Goal: Task Accomplishment & Management: Complete application form

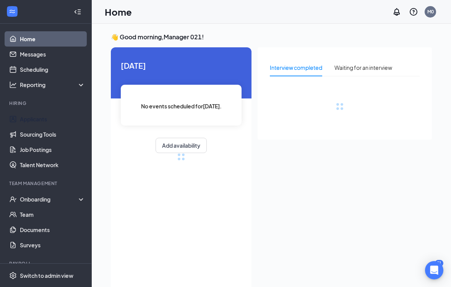
click at [31, 118] on link "Applicants" at bounding box center [52, 119] width 65 height 15
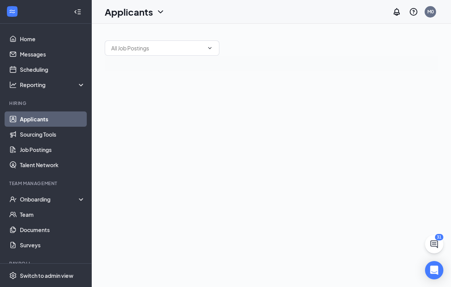
click at [42, 117] on link "Applicants" at bounding box center [52, 119] width 65 height 15
click at [42, 121] on link "Applicants" at bounding box center [52, 119] width 65 height 15
click at [43, 119] on link "Applicants" at bounding box center [52, 119] width 65 height 15
click at [27, 216] on link "Team" at bounding box center [52, 214] width 65 height 15
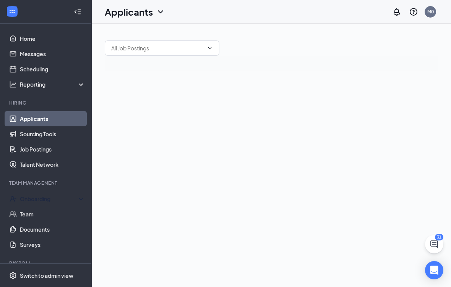
click at [32, 195] on div "Onboarding" at bounding box center [46, 199] width 92 height 15
click at [36, 202] on div "Onboarding" at bounding box center [49, 199] width 59 height 8
click at [32, 204] on div "Onboarding" at bounding box center [46, 199] width 92 height 15
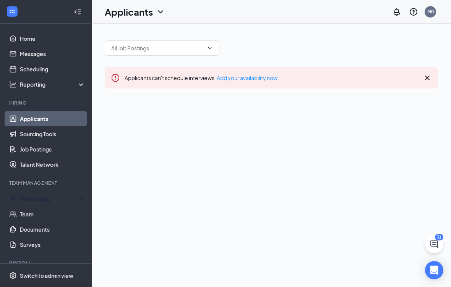
click at [76, 200] on div "Onboarding" at bounding box center [49, 199] width 59 height 8
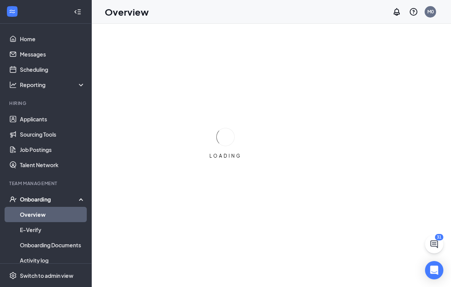
click at [33, 203] on div "Onboarding" at bounding box center [49, 200] width 59 height 8
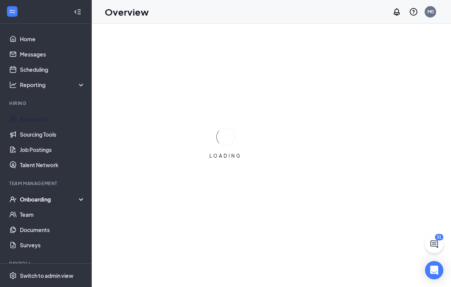
click at [34, 117] on link "Applicants" at bounding box center [52, 119] width 65 height 15
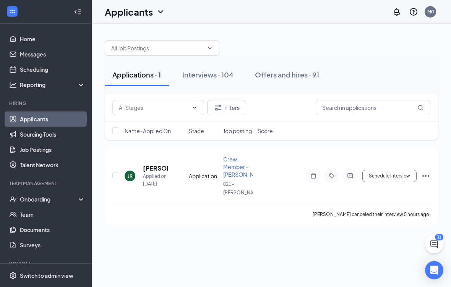
click at [208, 78] on div "Interviews · 104" at bounding box center [207, 75] width 51 height 10
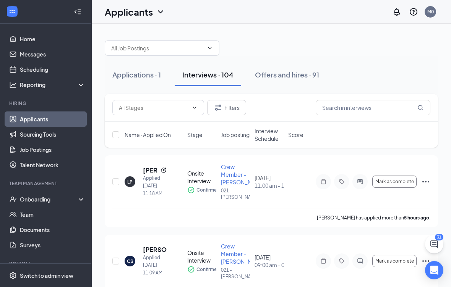
click at [294, 76] on div "Offers and hires · 91" at bounding box center [287, 75] width 64 height 10
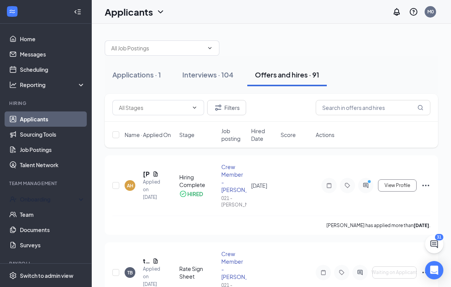
click at [53, 193] on div "Onboarding" at bounding box center [46, 199] width 92 height 15
click at [54, 213] on link "Overview" at bounding box center [52, 214] width 65 height 15
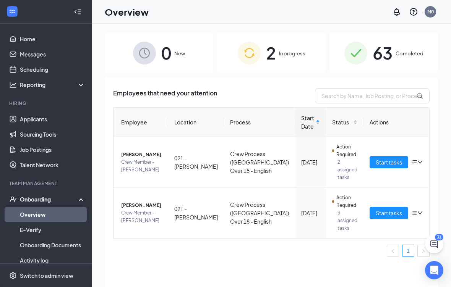
click at [376, 213] on span "Start tasks" at bounding box center [389, 213] width 26 height 8
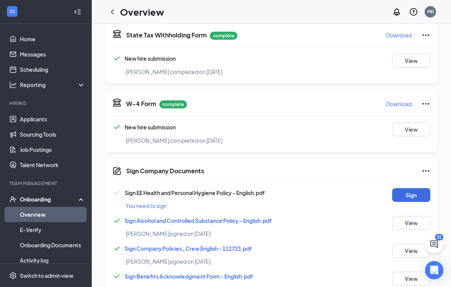
scroll to position [187, 0]
click at [406, 192] on button "Sign" at bounding box center [411, 195] width 38 height 14
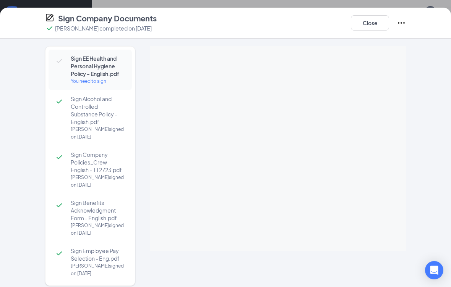
scroll to position [0, 0]
click at [378, 16] on button "Close" at bounding box center [370, 22] width 38 height 15
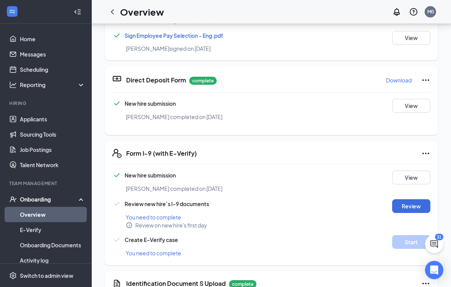
scroll to position [274, 0]
click at [407, 202] on button "Review" at bounding box center [411, 207] width 38 height 14
type input "[DATE]"
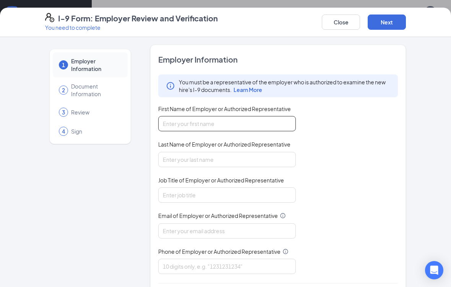
click at [213, 124] on input "First Name of Employer or Authorized Representative" at bounding box center [227, 123] width 138 height 15
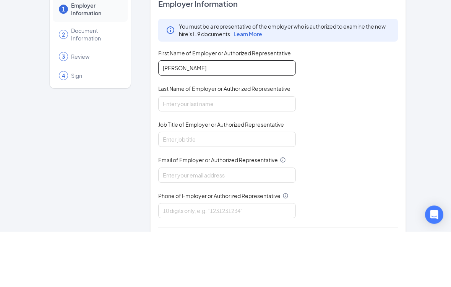
type input "[PERSON_NAME]"
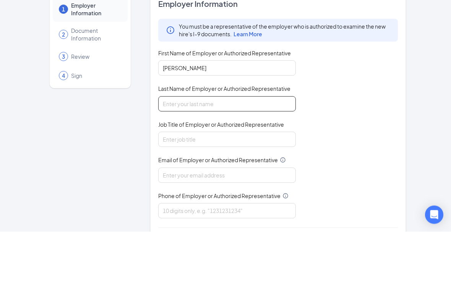
click at [206, 152] on input "Last Name of Employer or Authorized Representative" at bounding box center [227, 159] width 138 height 15
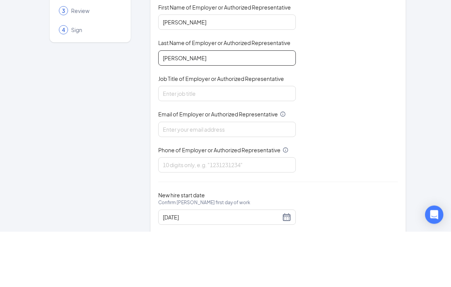
scroll to position [45, 0]
type input "[PERSON_NAME]"
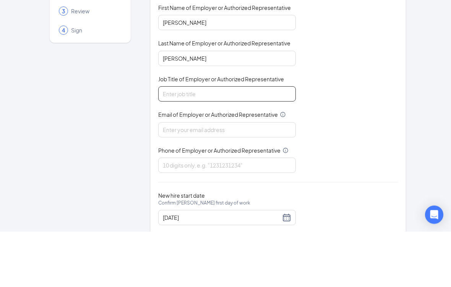
click at [224, 142] on input "Job Title of Employer or Authorized Representative" at bounding box center [227, 149] width 138 height 15
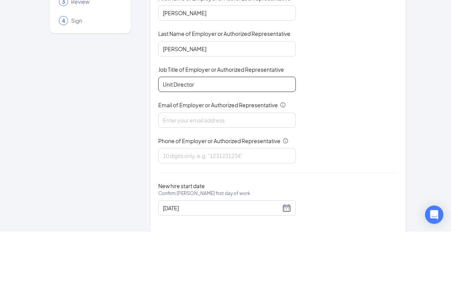
scroll to position [54, 0]
type input "Unit Director"
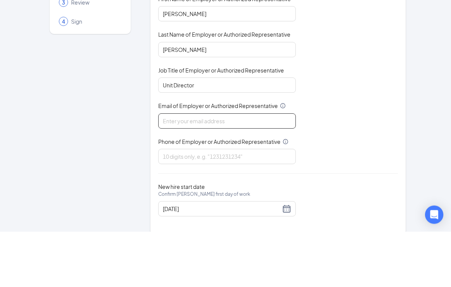
click at [226, 169] on input "Email of Employer or Authorized Representative" at bounding box center [227, 176] width 138 height 15
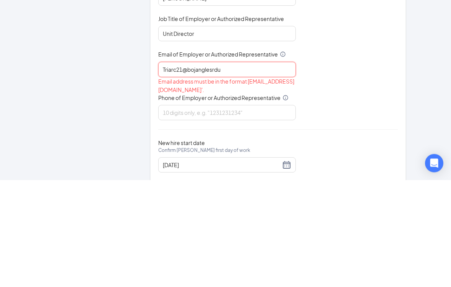
type input "Triarc21@bojanglesrdu"
click at [248, 213] on input "Phone of Employer or Authorized Representative" at bounding box center [227, 220] width 138 height 15
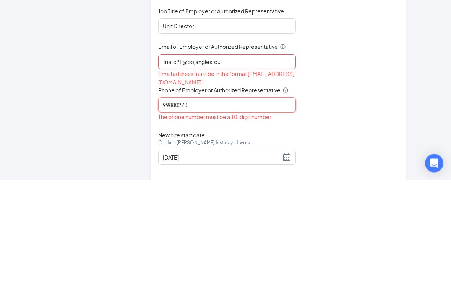
scroll to position [62, 0]
click at [270, 205] on input "99880273" at bounding box center [227, 212] width 138 height 15
type input "9"
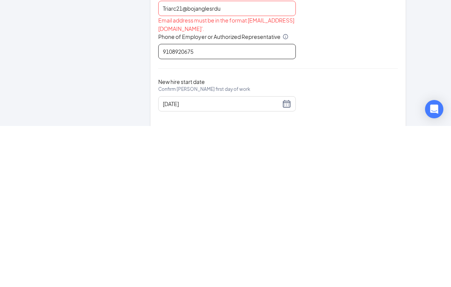
scroll to position [309, 0]
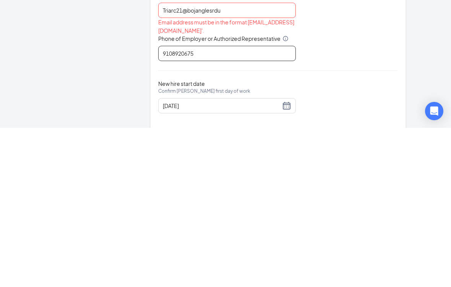
type input "9108920675"
click at [292, 258] on div "[DATE]" at bounding box center [227, 265] width 138 height 15
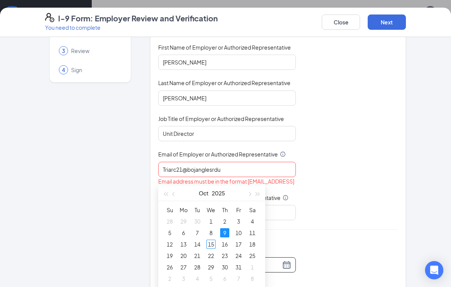
scroll to position [554, 0]
type input "[DATE]"
click at [214, 244] on div "15" at bounding box center [210, 245] width 9 height 9
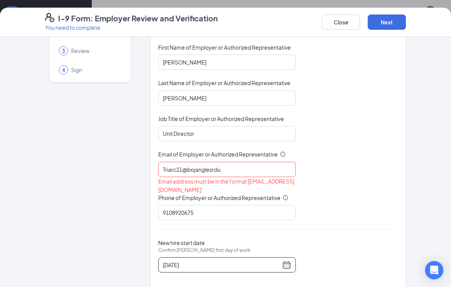
click at [383, 25] on button "Next" at bounding box center [387, 22] width 38 height 15
click at [237, 166] on input "Triarc21@bojanglesrdu" at bounding box center [227, 169] width 138 height 15
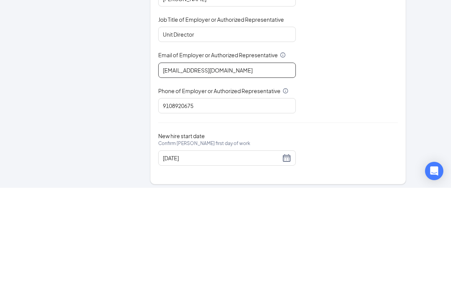
type input "[EMAIL_ADDRESS][DOMAIN_NAME]"
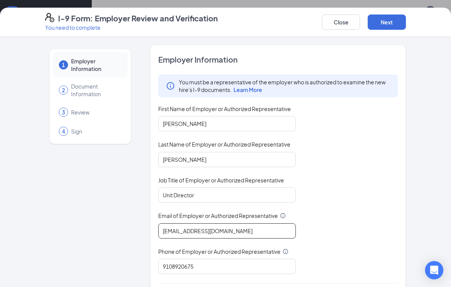
scroll to position [466, 0]
click at [388, 17] on button "Next" at bounding box center [387, 22] width 38 height 15
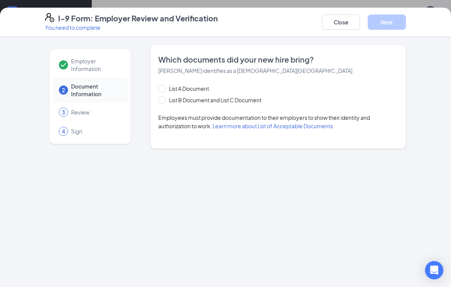
click at [167, 99] on span "List B Document and List C Document" at bounding box center [215, 100] width 99 height 8
click at [164, 99] on input "List B Document and List C Document" at bounding box center [160, 98] width 5 height 5
radio input "true"
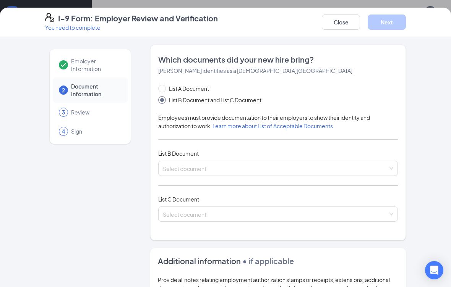
click at [210, 170] on input "search" at bounding box center [275, 166] width 225 height 11
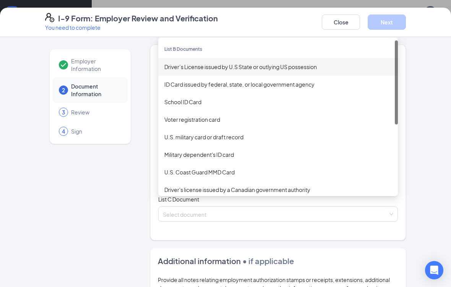
click at [303, 66] on div "Driver’s License issued by U.S State or outlying US possession" at bounding box center [277, 67] width 227 height 8
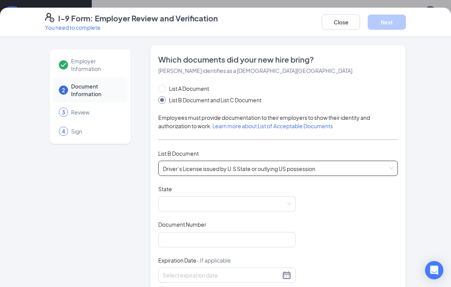
click at [282, 203] on span at bounding box center [227, 204] width 128 height 15
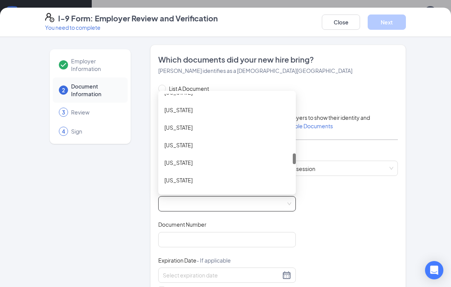
scroll to position [539, 0]
click at [193, 177] on div "[US_STATE]" at bounding box center [226, 179] width 125 height 8
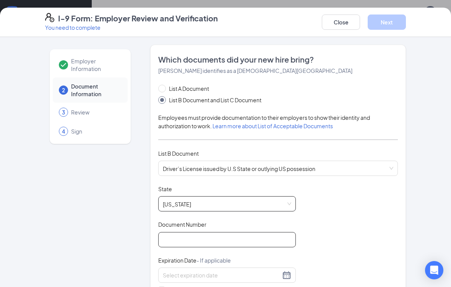
click at [264, 234] on input "Document Number" at bounding box center [227, 239] width 138 height 15
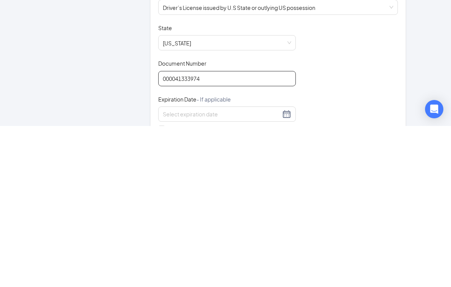
type input "000041333974"
click at [267, 271] on input at bounding box center [222, 275] width 118 height 8
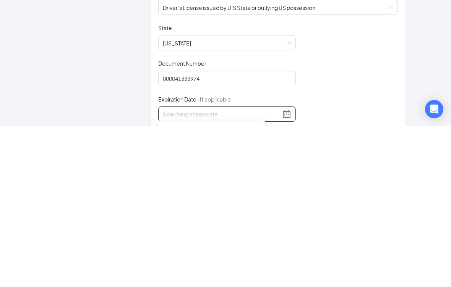
click at [293, 268] on div at bounding box center [227, 275] width 138 height 15
click at [288, 268] on div at bounding box center [227, 275] width 138 height 15
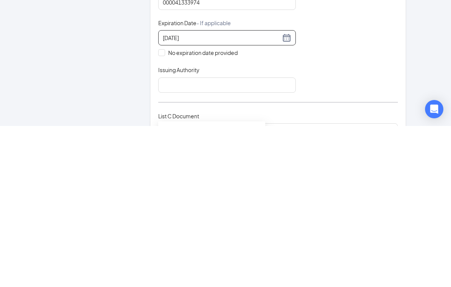
scroll to position [78, 0]
type input "[DATE]"
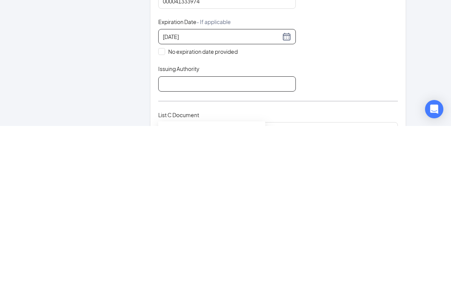
click at [232, 238] on input "Issuing Authority" at bounding box center [227, 245] width 138 height 15
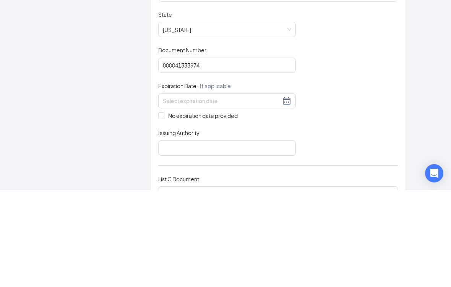
click at [258, 194] on input at bounding box center [222, 198] width 118 height 8
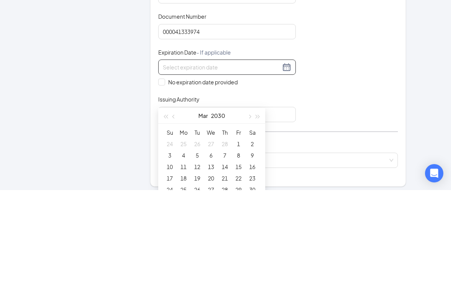
scroll to position [114, 0]
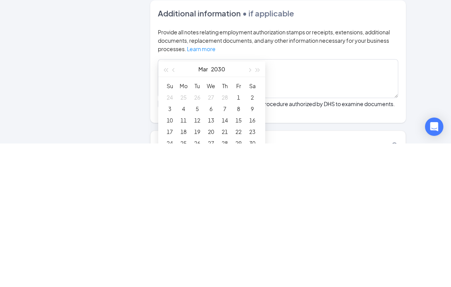
type input "[DATE]"
click at [253, 248] on div "9" at bounding box center [252, 252] width 9 height 9
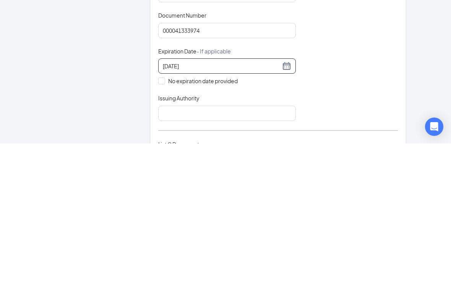
scroll to position [65, 0]
click at [234, 251] on input "Issuing Authority" at bounding box center [227, 258] width 138 height 15
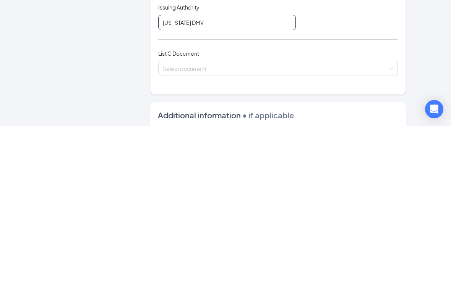
scroll to position [140, 0]
type input "[US_STATE] DMV"
click at [250, 222] on input "search" at bounding box center [275, 227] width 225 height 11
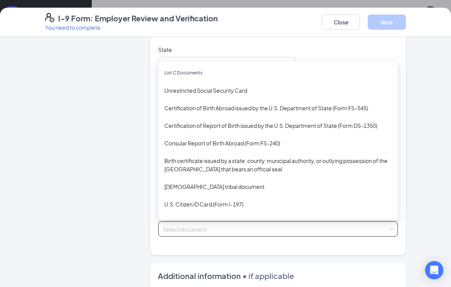
click at [244, 86] on div "Unrestricted Social Security Card" at bounding box center [277, 90] width 227 height 8
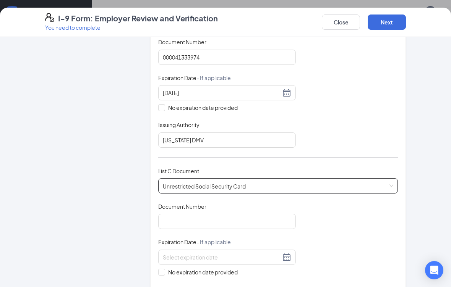
scroll to position [190, 0]
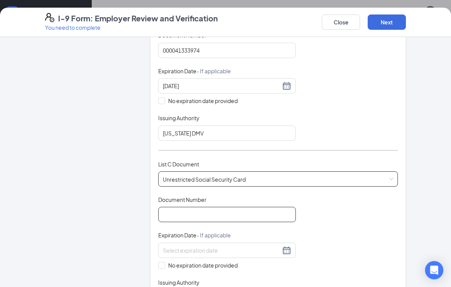
click at [252, 210] on input "Document Number" at bounding box center [227, 214] width 138 height 15
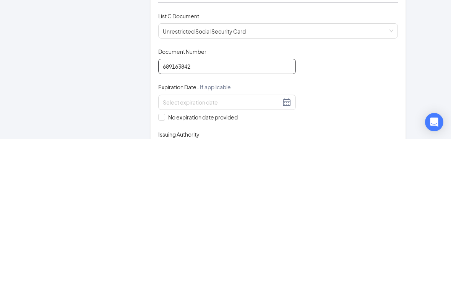
type input "689163842"
click at [159, 262] on input "No expiration date provided" at bounding box center [160, 264] width 5 height 5
checkbox input "true"
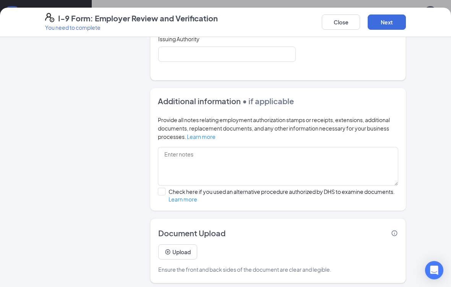
scroll to position [434, 0]
click at [188, 252] on button "Upload" at bounding box center [177, 252] width 39 height 15
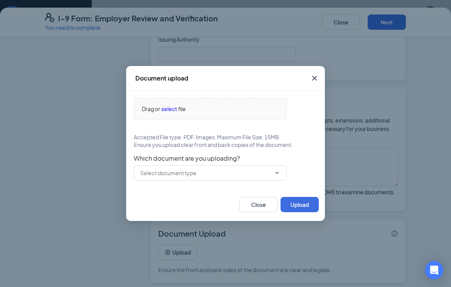
click at [200, 110] on div "Drag or select file" at bounding box center [210, 109] width 152 height 8
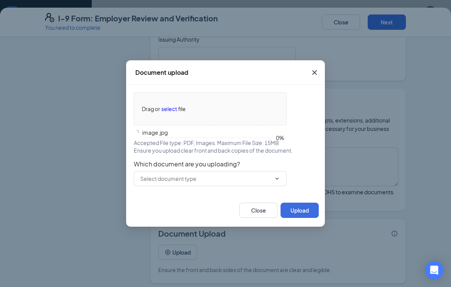
click at [300, 212] on button "Upload" at bounding box center [300, 210] width 38 height 15
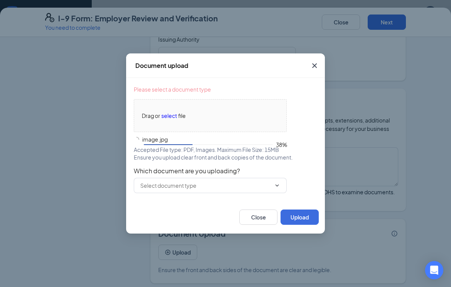
click at [167, 183] on input "text" at bounding box center [205, 186] width 131 height 8
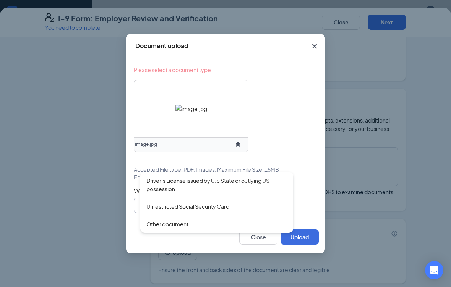
click at [223, 210] on div "Unrestricted Social Security Card" at bounding box center [187, 207] width 83 height 8
type input "Unrestricted Social Security Card"
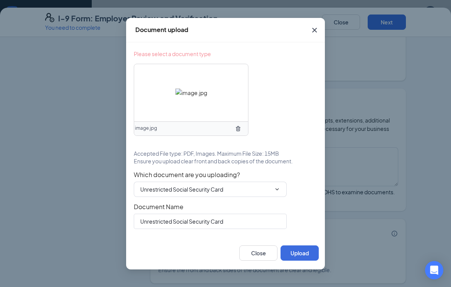
click at [308, 248] on button "Upload" at bounding box center [300, 253] width 38 height 15
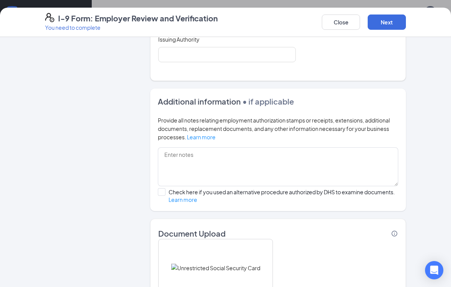
click at [389, 19] on button "Next" at bounding box center [387, 22] width 38 height 15
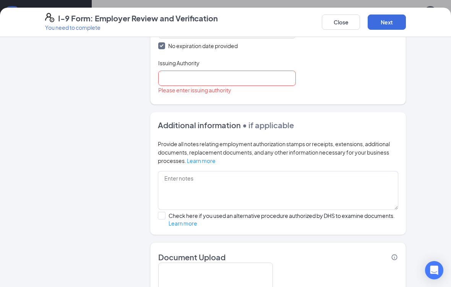
scroll to position [412, 0]
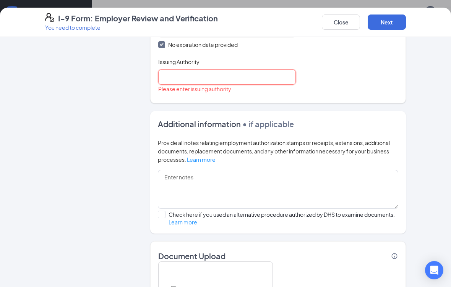
click at [211, 72] on input "Issuing Authority" at bounding box center [227, 77] width 138 height 15
type input "A"
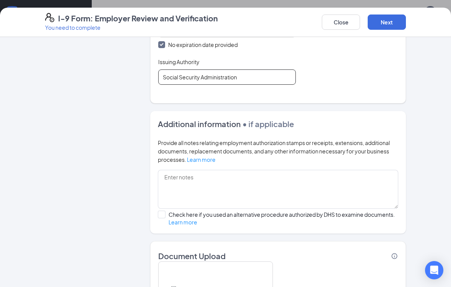
type input "Social Security Administration"
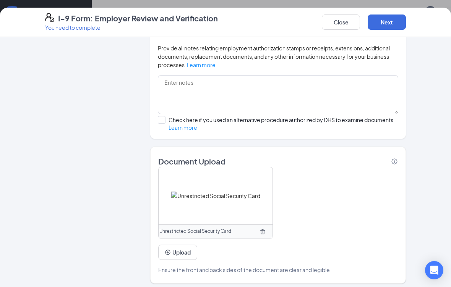
scroll to position [533, 0]
click at [389, 19] on button "Next" at bounding box center [387, 22] width 38 height 15
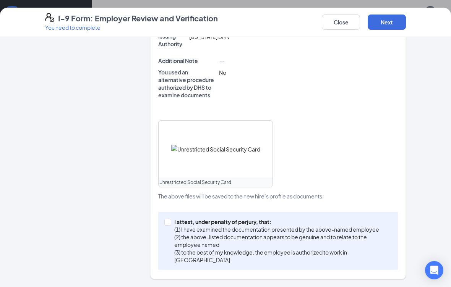
scroll to position [305, 0]
click at [169, 220] on input "I attest, under penalty of [PERSON_NAME], that: (1) I have examined the documen…" at bounding box center [166, 222] width 5 height 5
checkbox input "true"
click at [395, 19] on button "Next" at bounding box center [387, 22] width 38 height 15
click at [386, 21] on button "Next" at bounding box center [387, 22] width 38 height 15
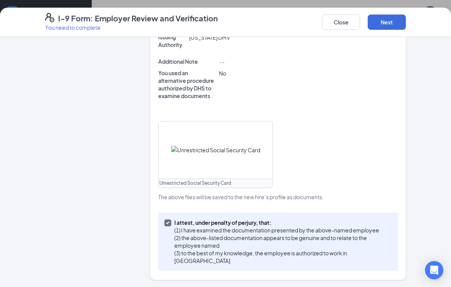
click at [389, 18] on button "Next" at bounding box center [387, 22] width 38 height 15
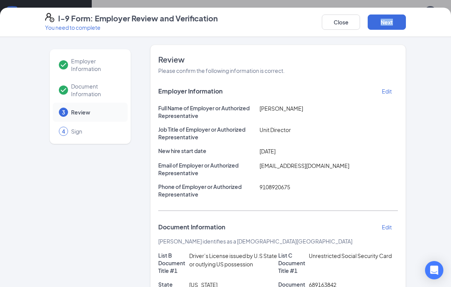
scroll to position [0, 0]
click at [385, 29] on button "Next" at bounding box center [387, 22] width 38 height 15
click at [386, 22] on button "Next" at bounding box center [387, 22] width 38 height 15
click at [388, 22] on button "Next" at bounding box center [387, 22] width 38 height 15
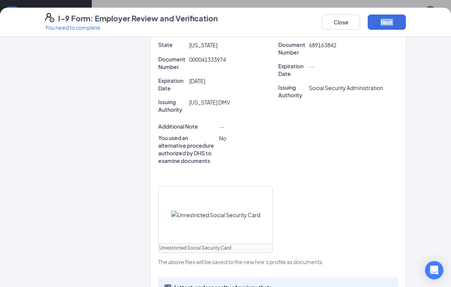
scroll to position [240, 0]
click at [253, 218] on img at bounding box center [215, 215] width 89 height 8
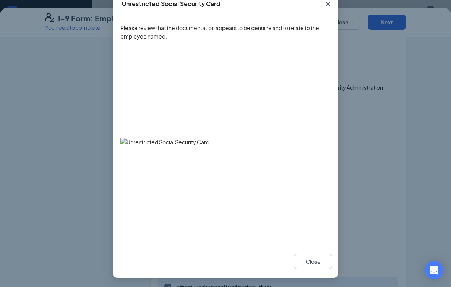
scroll to position [47, 0]
click at [330, 8] on icon "Cross" at bounding box center [327, 3] width 9 height 9
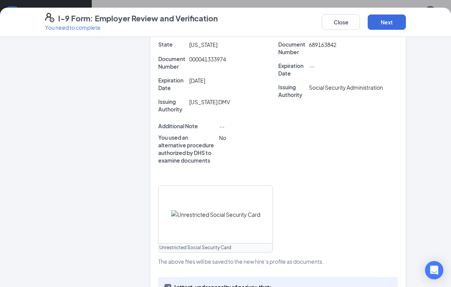
scroll to position [0, 0]
click at [250, 211] on img at bounding box center [215, 215] width 89 height 8
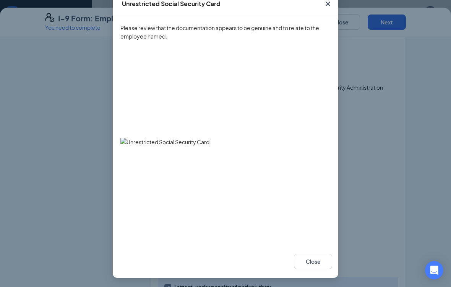
click at [313, 263] on button "Close" at bounding box center [313, 261] width 38 height 15
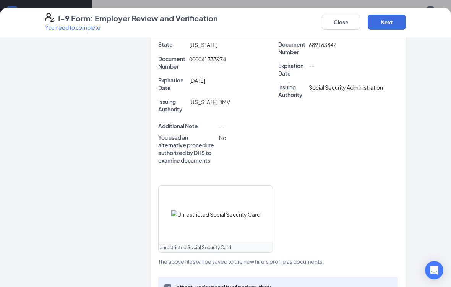
click at [266, 214] on div at bounding box center [216, 214] width 114 height 57
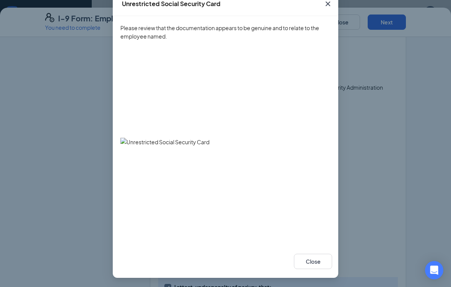
click at [320, 257] on button "Close" at bounding box center [313, 261] width 38 height 15
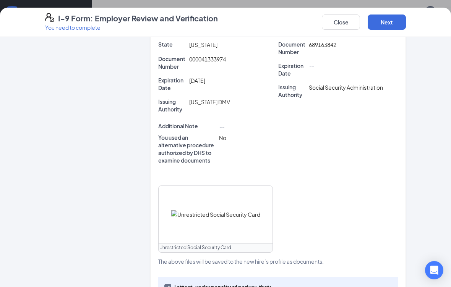
click at [320, 256] on div "Unrestricted Social Security Card Please review that the documentation appears …" at bounding box center [225, 143] width 451 height 287
click at [190, 138] on p "You used an alternative procedure authorized by DHS to examine documents" at bounding box center [187, 149] width 58 height 31
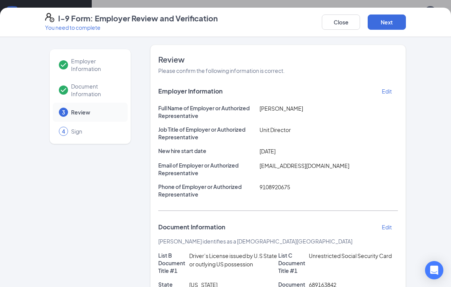
click at [392, 93] on div "Edit" at bounding box center [387, 91] width 22 height 14
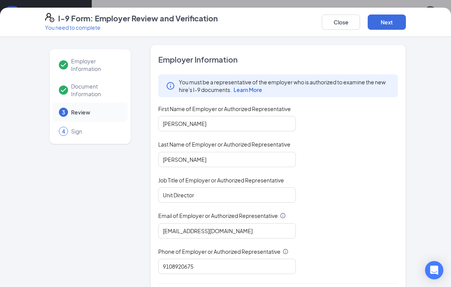
type input "[DATE]"
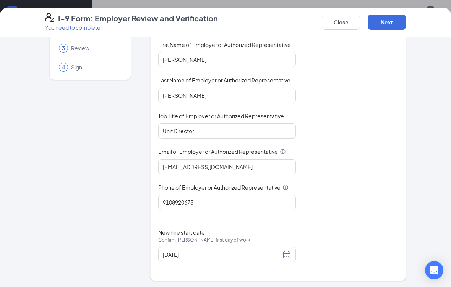
scroll to position [63, 0]
click at [388, 25] on button "Next" at bounding box center [387, 22] width 38 height 15
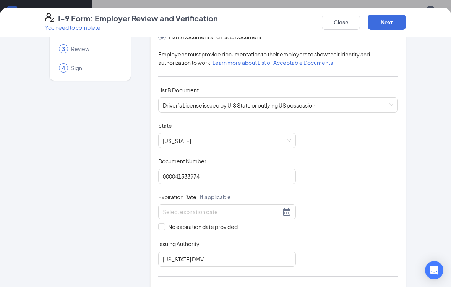
type input "[DATE]"
checkbox input "true"
click at [384, 19] on button "Next" at bounding box center [387, 22] width 38 height 15
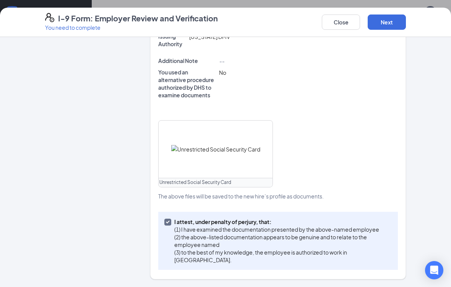
scroll to position [305, 0]
click at [387, 21] on button "Next" at bounding box center [387, 22] width 38 height 15
click at [389, 24] on button "Next" at bounding box center [387, 22] width 38 height 15
click at [393, 19] on button "Next" at bounding box center [387, 22] width 38 height 15
click at [393, 18] on button "Next" at bounding box center [387, 22] width 38 height 15
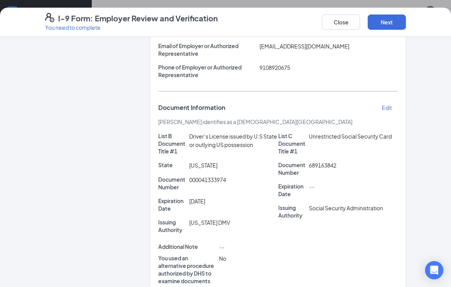
scroll to position [118, 0]
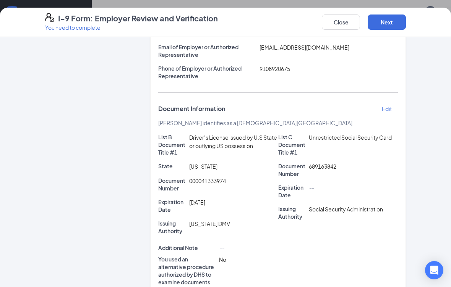
click at [394, 102] on div "Edit" at bounding box center [387, 109] width 22 height 14
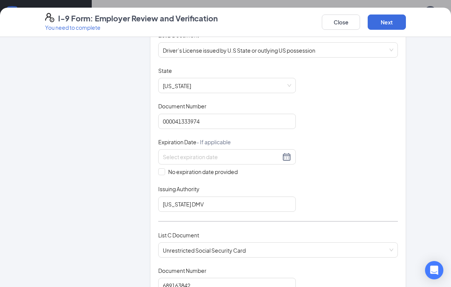
type input "[DATE]"
checkbox input "true"
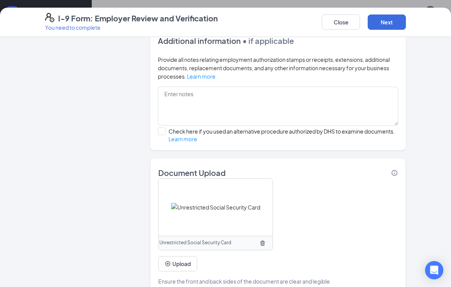
scroll to position [496, 0]
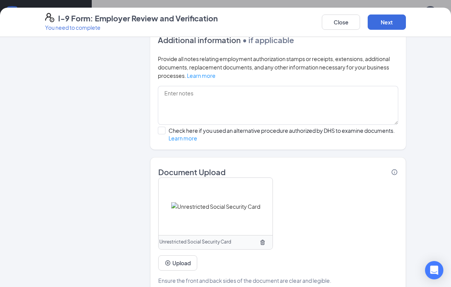
click at [265, 240] on icon "TrashOutline" at bounding box center [262, 242] width 5 height 5
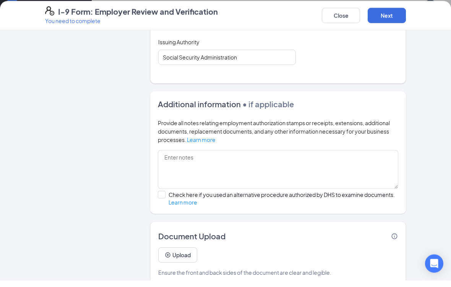
scroll to position [569, 0]
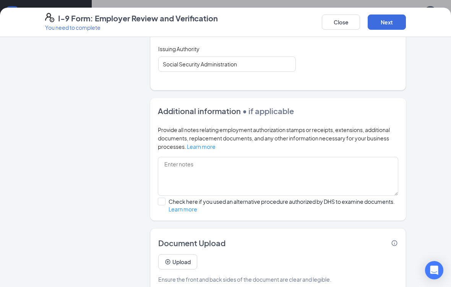
click at [399, 23] on button "Next" at bounding box center [387, 22] width 38 height 15
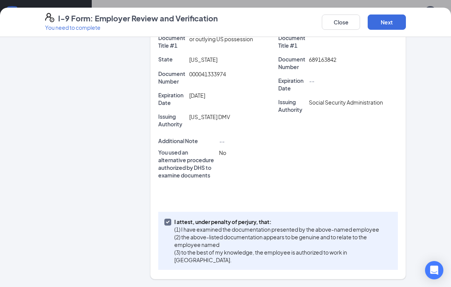
scroll to position [216, 0]
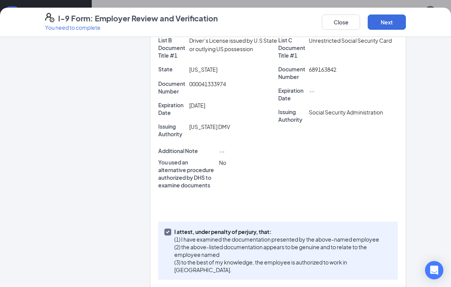
click at [388, 21] on button "Next" at bounding box center [387, 22] width 38 height 15
click at [381, 29] on button "Next" at bounding box center [387, 22] width 38 height 15
click at [393, 26] on button "Next" at bounding box center [387, 22] width 38 height 15
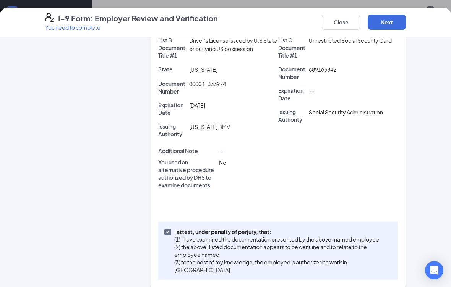
click at [397, 19] on button "Next" at bounding box center [387, 22] width 38 height 15
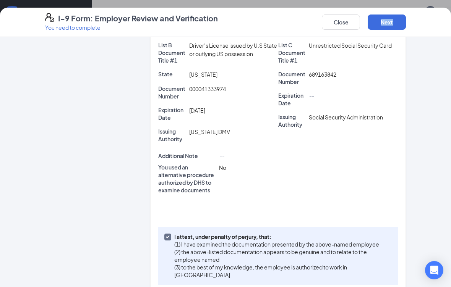
scroll to position [208, 0]
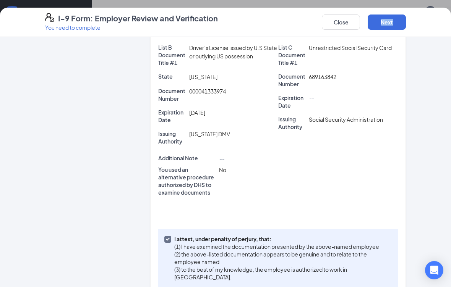
click at [431, 141] on div "Employer Information Document Information 3 Review 4 Sign Review Please confirm…" at bounding box center [225, 162] width 451 height 250
click at [427, 140] on div "Employer Information Document Information 3 Review 4 Sign Review Please confirm…" at bounding box center [225, 162] width 451 height 250
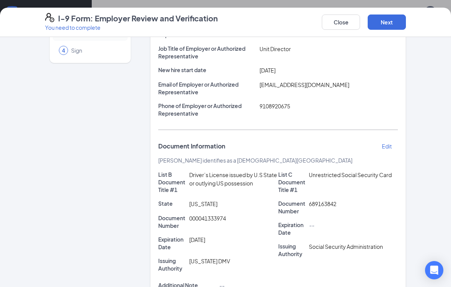
scroll to position [83, 0]
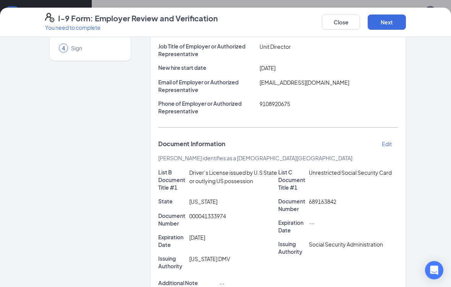
click at [387, 143] on p "Edit" at bounding box center [387, 144] width 10 height 8
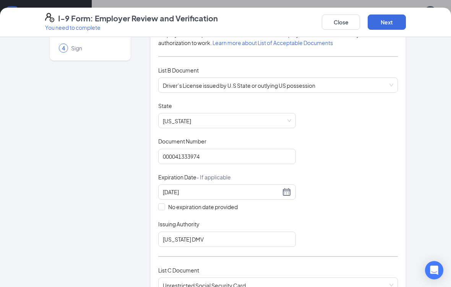
click at [392, 83] on span "Driver’s License issued by U.S State or outlying US possession" at bounding box center [278, 85] width 230 height 15
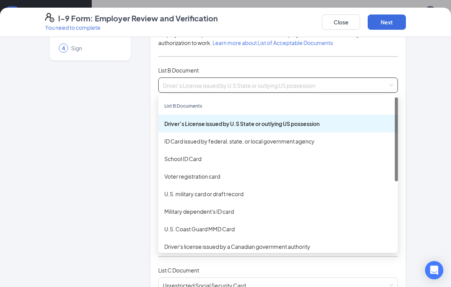
click at [313, 141] on div "ID Card issued by federal, state, or local government agency" at bounding box center [277, 141] width 227 height 8
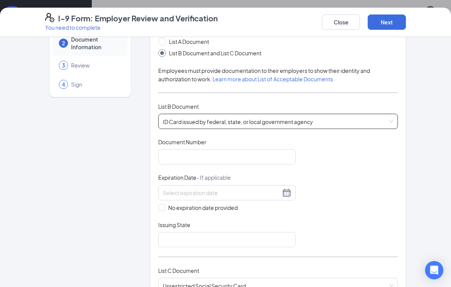
scroll to position [48, 0]
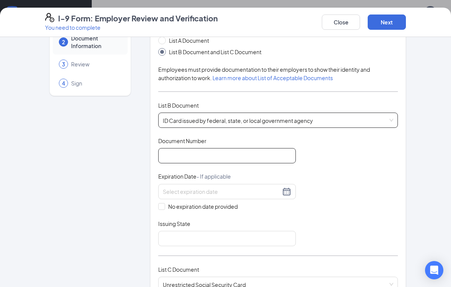
click at [263, 149] on input "Document Number" at bounding box center [227, 155] width 138 height 15
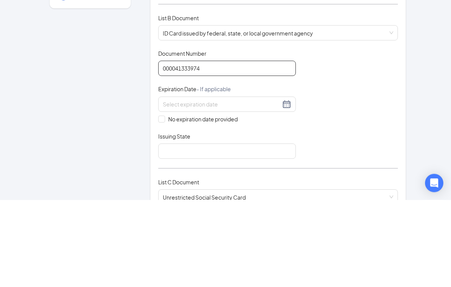
type input "000041333974"
click at [234, 188] on input at bounding box center [222, 192] width 118 height 8
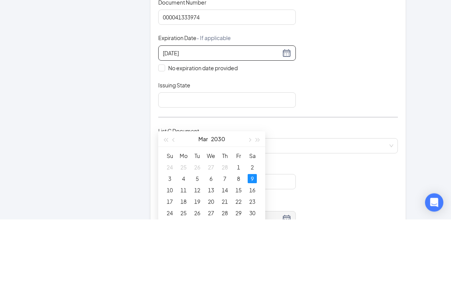
scroll to position [120, 0]
type input "[DATE]"
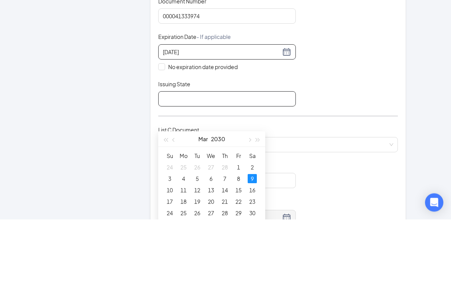
click at [223, 159] on input "Issuing State" at bounding box center [227, 166] width 138 height 15
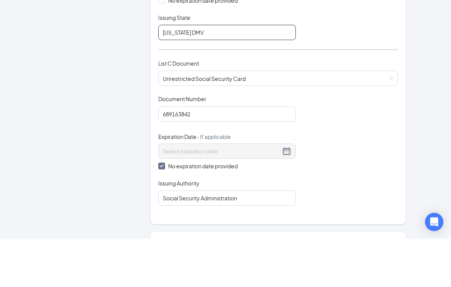
scroll to position [208, 0]
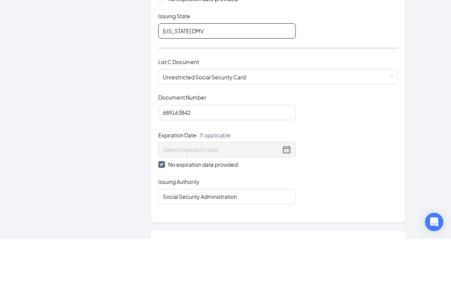
click at [335, 118] on span "Unrestricted Social Security Card" at bounding box center [278, 125] width 230 height 15
type input "[US_STATE] DMV"
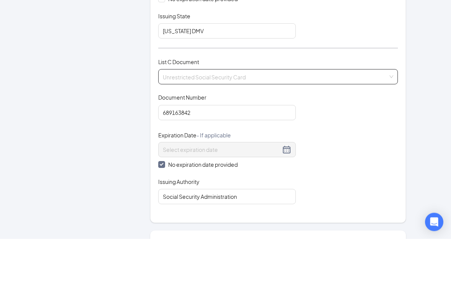
scroll to position [569, 0]
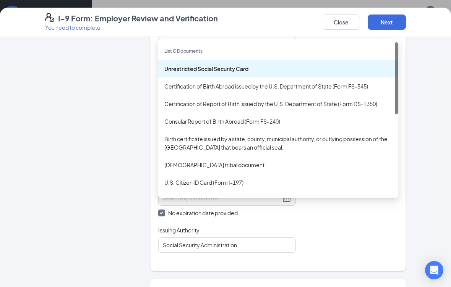
click at [359, 65] on div "Unrestricted Social Security Card" at bounding box center [277, 69] width 227 height 8
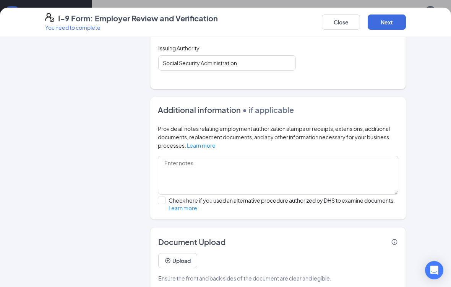
scroll to position [390, 0]
click at [390, 24] on button "Next" at bounding box center [387, 22] width 38 height 15
click at [386, 20] on button "Next" at bounding box center [387, 22] width 38 height 15
click at [390, 19] on button "Next" at bounding box center [387, 22] width 38 height 15
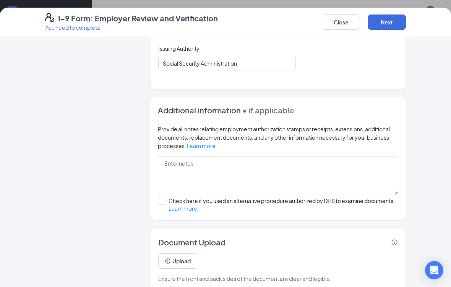
click at [389, 19] on button "Next" at bounding box center [387, 22] width 38 height 15
click at [393, 19] on button "Next" at bounding box center [387, 22] width 38 height 15
click at [391, 22] on button "Next" at bounding box center [387, 22] width 38 height 15
click at [391, 20] on button "Next" at bounding box center [387, 22] width 38 height 15
click at [395, 17] on button "Next" at bounding box center [387, 22] width 38 height 15
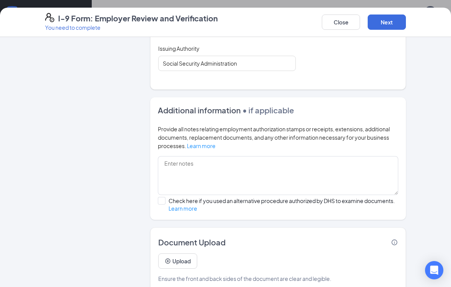
click at [388, 19] on button "Next" at bounding box center [387, 22] width 38 height 15
click at [396, 26] on button "Next" at bounding box center [387, 22] width 38 height 15
click at [394, 21] on button "Next" at bounding box center [387, 22] width 38 height 15
click at [382, 19] on button "Next" at bounding box center [387, 22] width 38 height 15
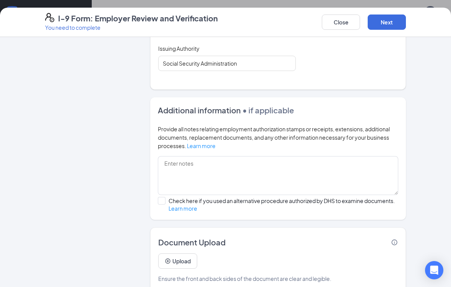
click at [388, 16] on button "Next" at bounding box center [387, 22] width 38 height 15
click at [390, 15] on button "Next" at bounding box center [387, 22] width 38 height 15
click at [389, 15] on button "Next" at bounding box center [387, 22] width 38 height 15
click at [387, 19] on button "Next" at bounding box center [387, 22] width 38 height 15
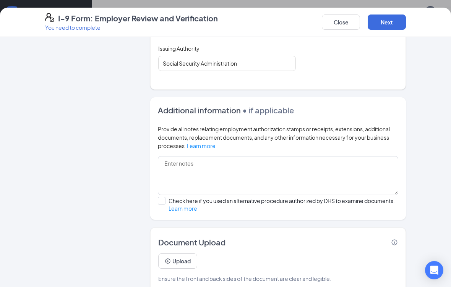
click at [387, 19] on button "Next" at bounding box center [387, 22] width 38 height 15
click at [391, 17] on button "Next" at bounding box center [387, 22] width 38 height 15
click at [386, 15] on button "Next" at bounding box center [387, 22] width 38 height 15
click at [388, 23] on button "Next" at bounding box center [387, 22] width 38 height 15
click at [391, 26] on button "Next" at bounding box center [387, 22] width 38 height 15
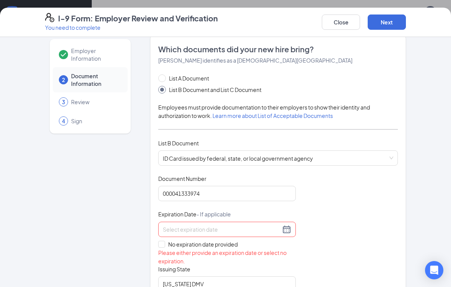
scroll to position [11, 0]
click at [237, 231] on input at bounding box center [222, 229] width 118 height 8
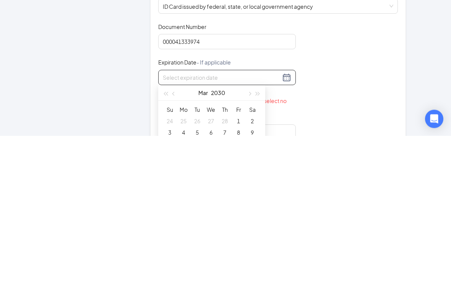
type input "[DATE]"
click at [255, 280] on div "9" at bounding box center [252, 284] width 9 height 9
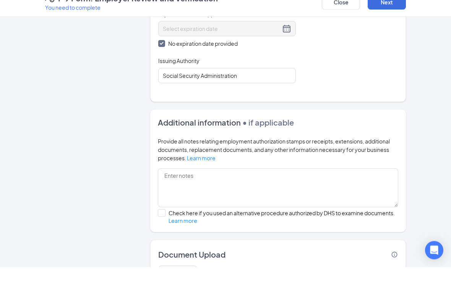
scroll to position [354, 0]
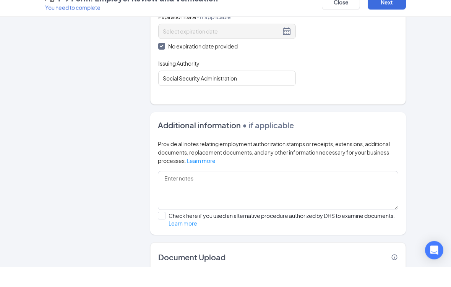
click at [372, 78] on div "Document Title Unrestricted Social Security Card Document Number 689163842 Expi…" at bounding box center [278, 50] width 240 height 111
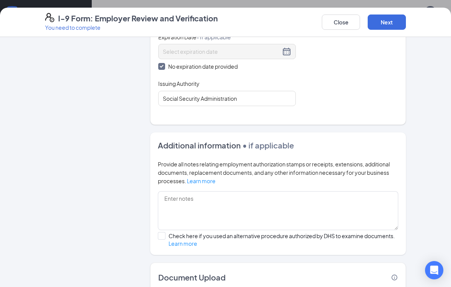
click at [390, 23] on button "Next" at bounding box center [387, 22] width 38 height 15
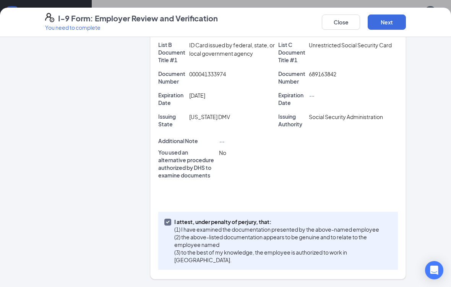
scroll to position [201, 0]
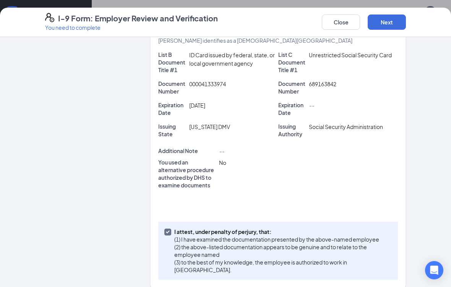
click at [390, 18] on button "Next" at bounding box center [387, 22] width 38 height 15
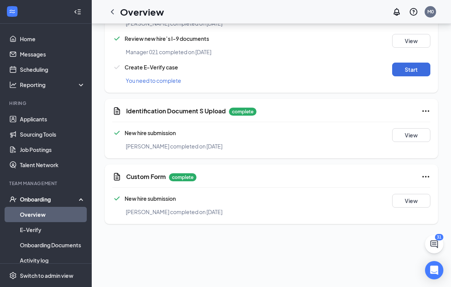
scroll to position [60, 0]
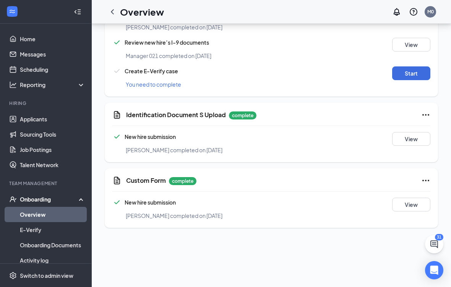
click at [414, 71] on button "Start" at bounding box center [411, 74] width 38 height 14
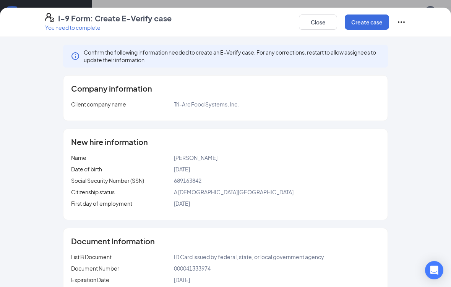
click at [372, 21] on button "Create case" at bounding box center [367, 22] width 44 height 15
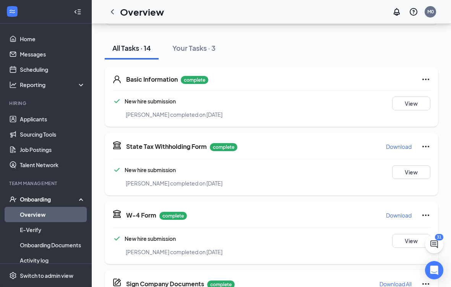
scroll to position [0, 0]
click at [310, 100] on div "New hire submission" at bounding box center [244, 101] width 265 height 9
click at [419, 98] on button "View" at bounding box center [411, 104] width 38 height 14
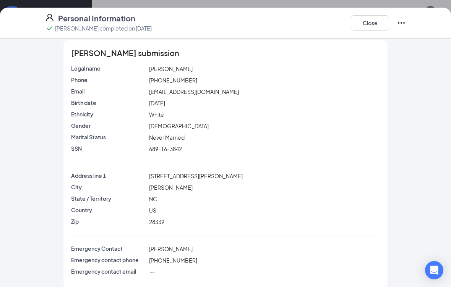
scroll to position [6, 0]
click at [373, 22] on button "Close" at bounding box center [370, 22] width 38 height 15
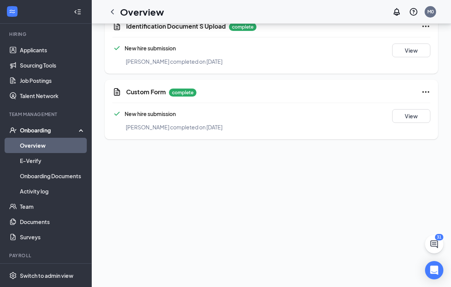
scroll to position [73, 0]
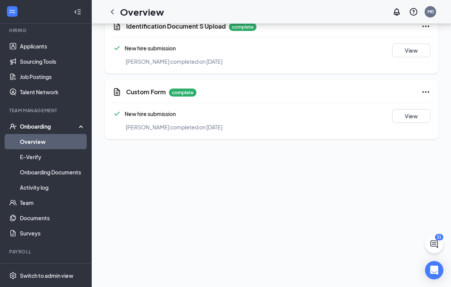
click at [45, 201] on link "Team" at bounding box center [52, 202] width 65 height 15
